Goal: Transaction & Acquisition: Purchase product/service

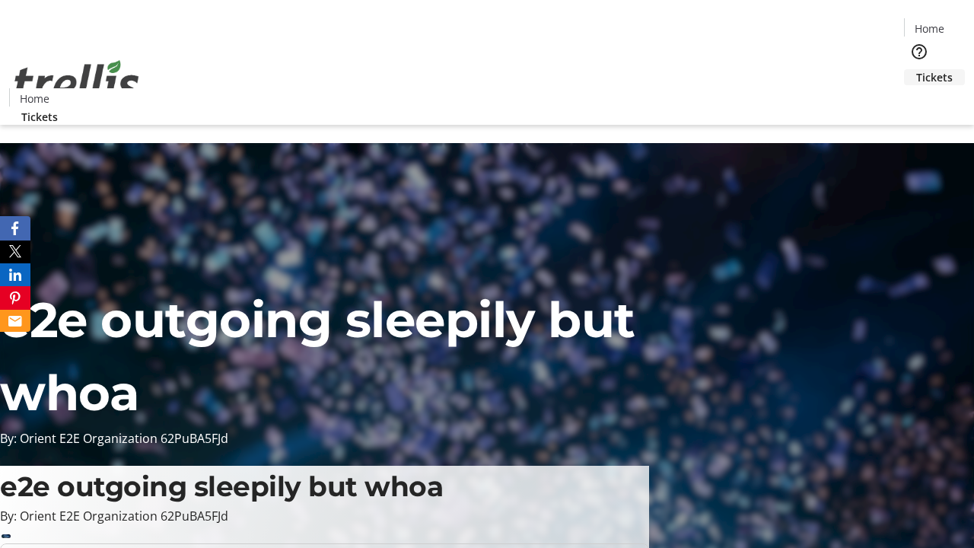
click at [916, 69] on span "Tickets" at bounding box center [934, 77] width 37 height 16
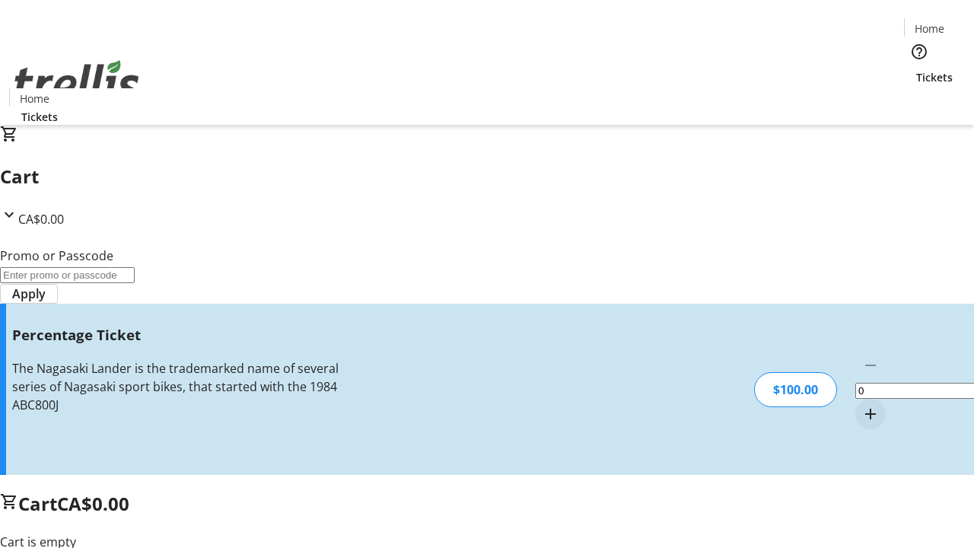
click at [861, 405] on mat-icon "Increment by one" at bounding box center [870, 414] width 18 height 18
type input "1"
type input "FOO"
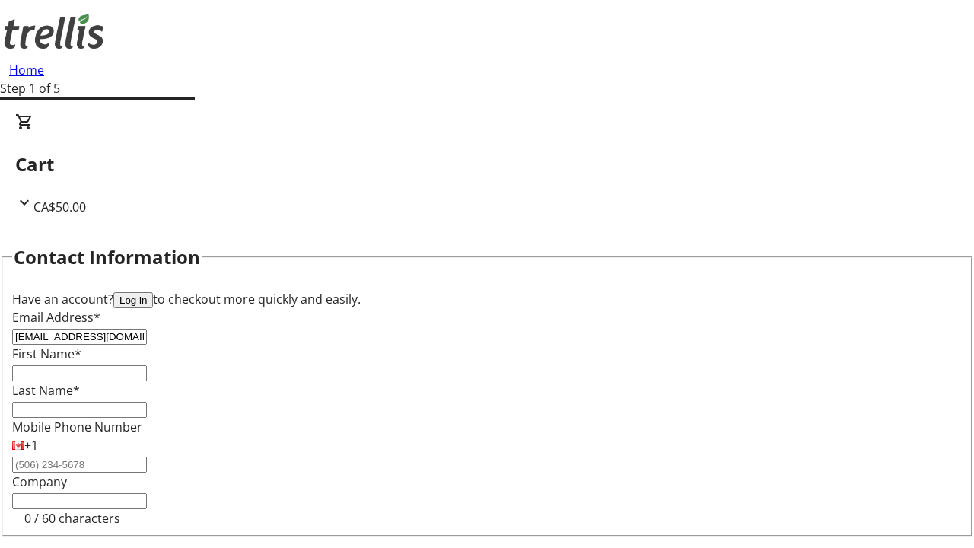
type input "[EMAIL_ADDRESS][DOMAIN_NAME]"
type input "Bethel"
type input "Frami"
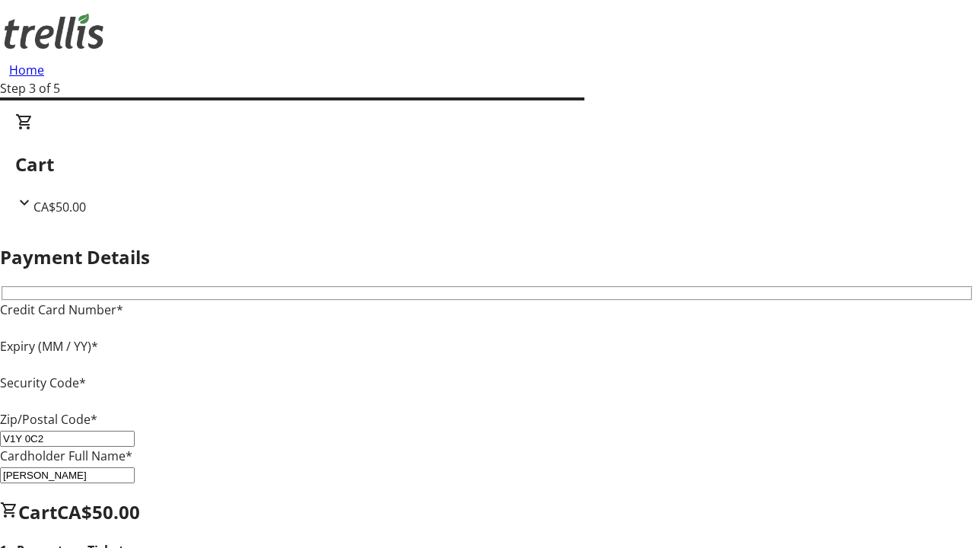
type input "V1Y 0C2"
